Goal: Task Accomplishment & Management: Manage account settings

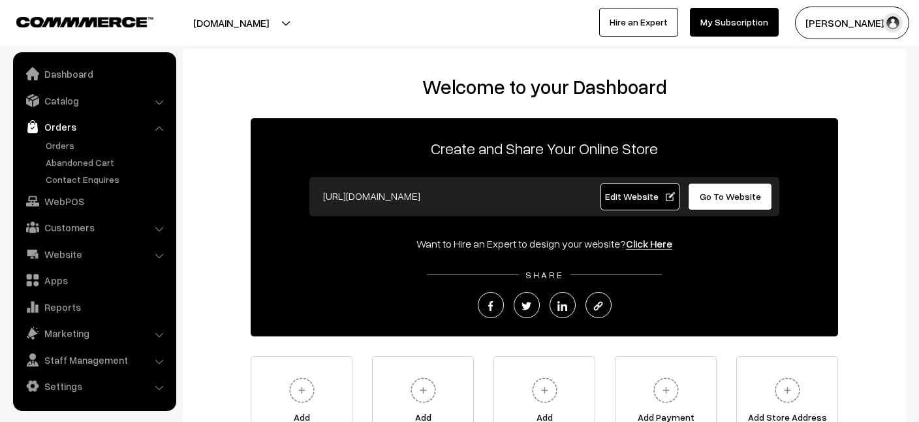
click at [58, 153] on ul "Orders" at bounding box center [94, 162] width 157 height 48
click at [56, 151] on link "Orders" at bounding box center [106, 145] width 129 height 14
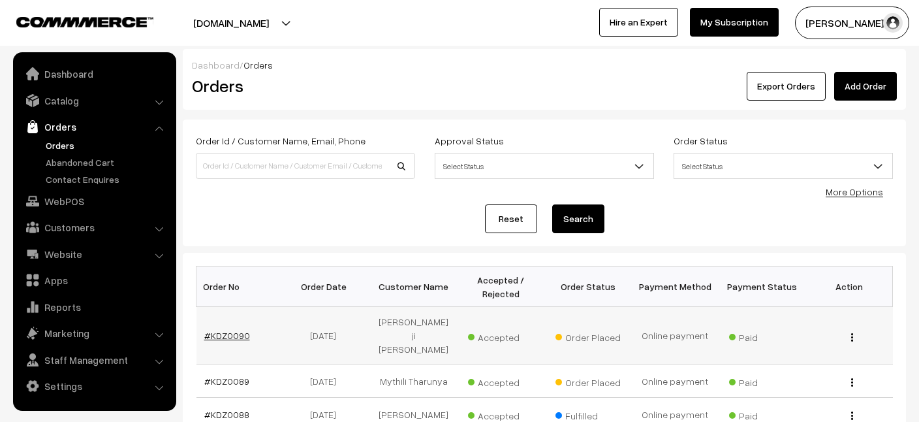
click at [234, 334] on link "#KDZ0090" at bounding box center [227, 335] width 46 height 11
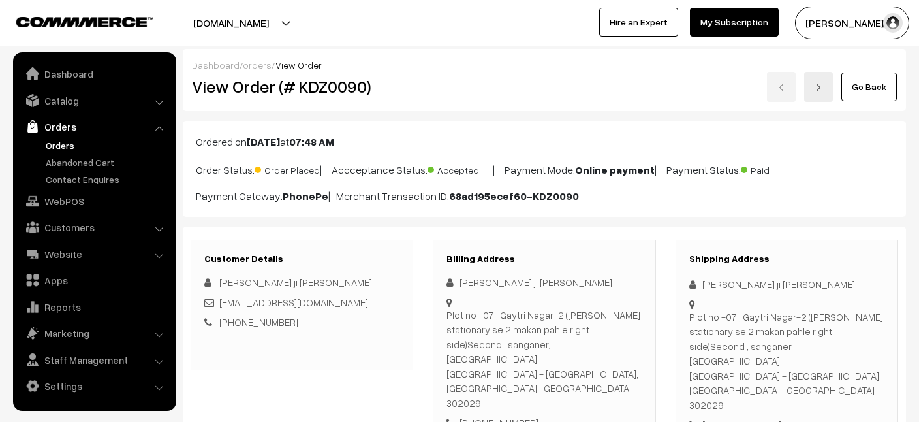
drag, startPoint x: 0, startPoint y: 0, endPoint x: 918, endPoint y: 182, distance: 936.0
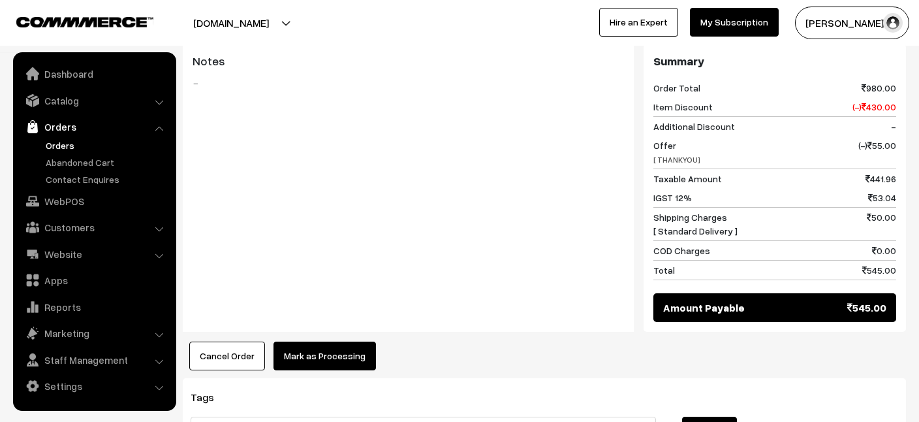
scroll to position [680, 0]
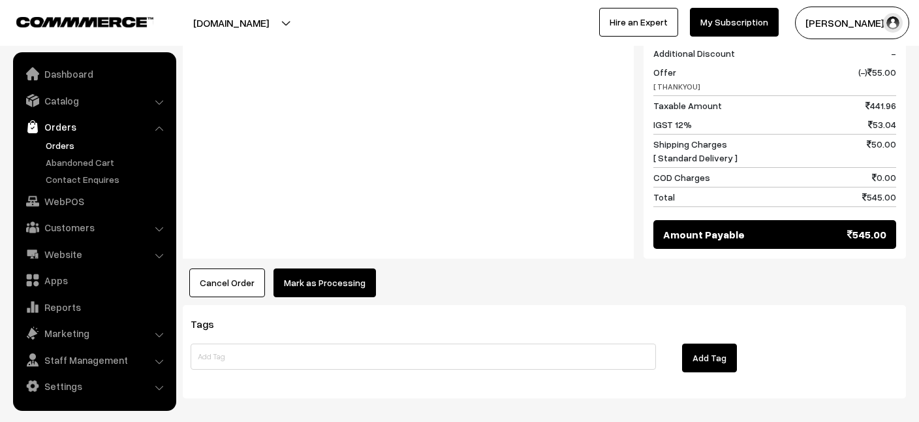
click at [309, 268] on button "Mark as Processing" at bounding box center [324, 282] width 102 height 29
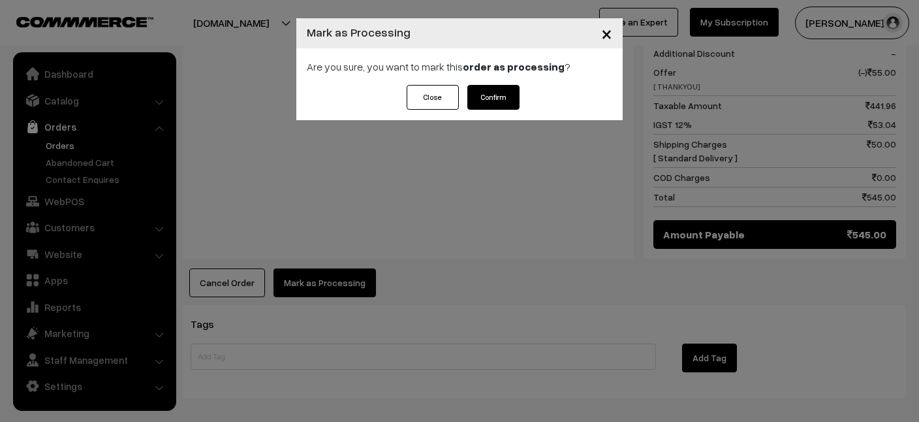
click at [508, 92] on button "Confirm" at bounding box center [493, 97] width 52 height 25
